Goal: Task Accomplishment & Management: Complete application form

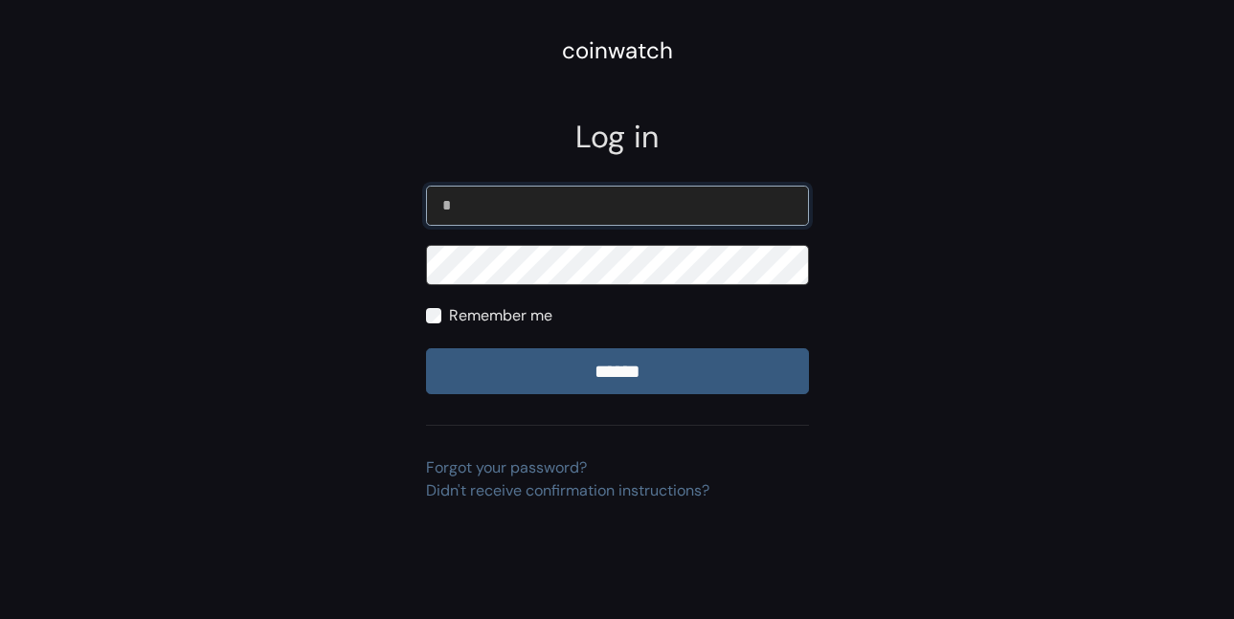
type input "**"
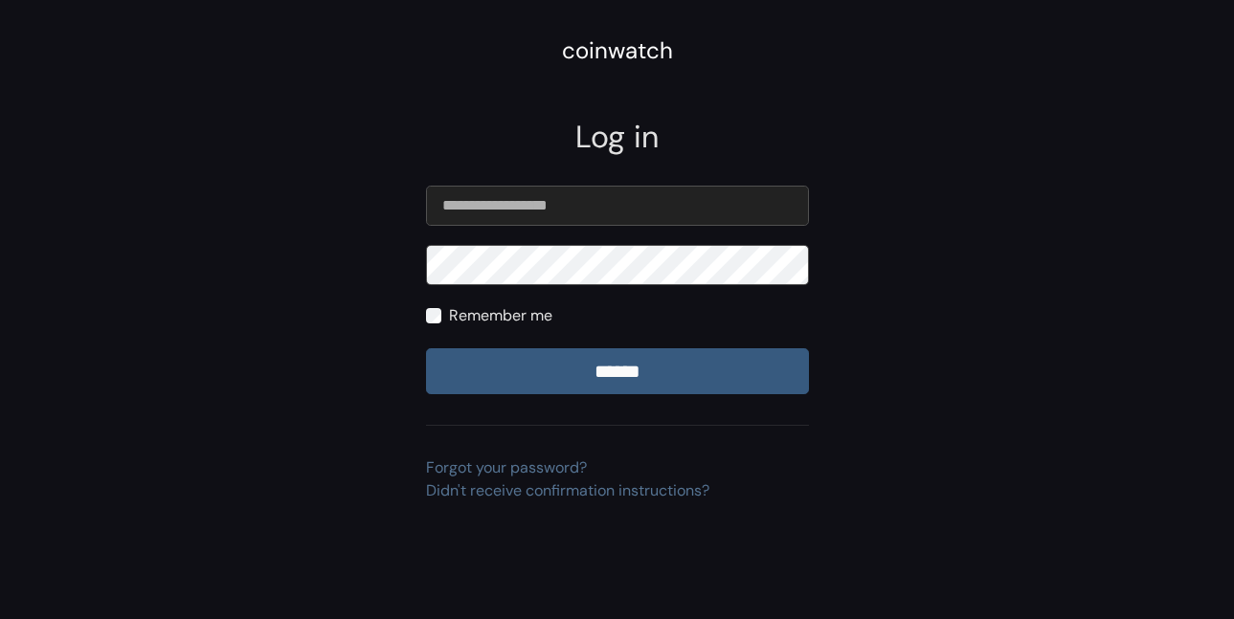
type input "**********"
click at [500, 367] on input "******" at bounding box center [617, 371] width 383 height 46
